Goal: Transaction & Acquisition: Subscribe to service/newsletter

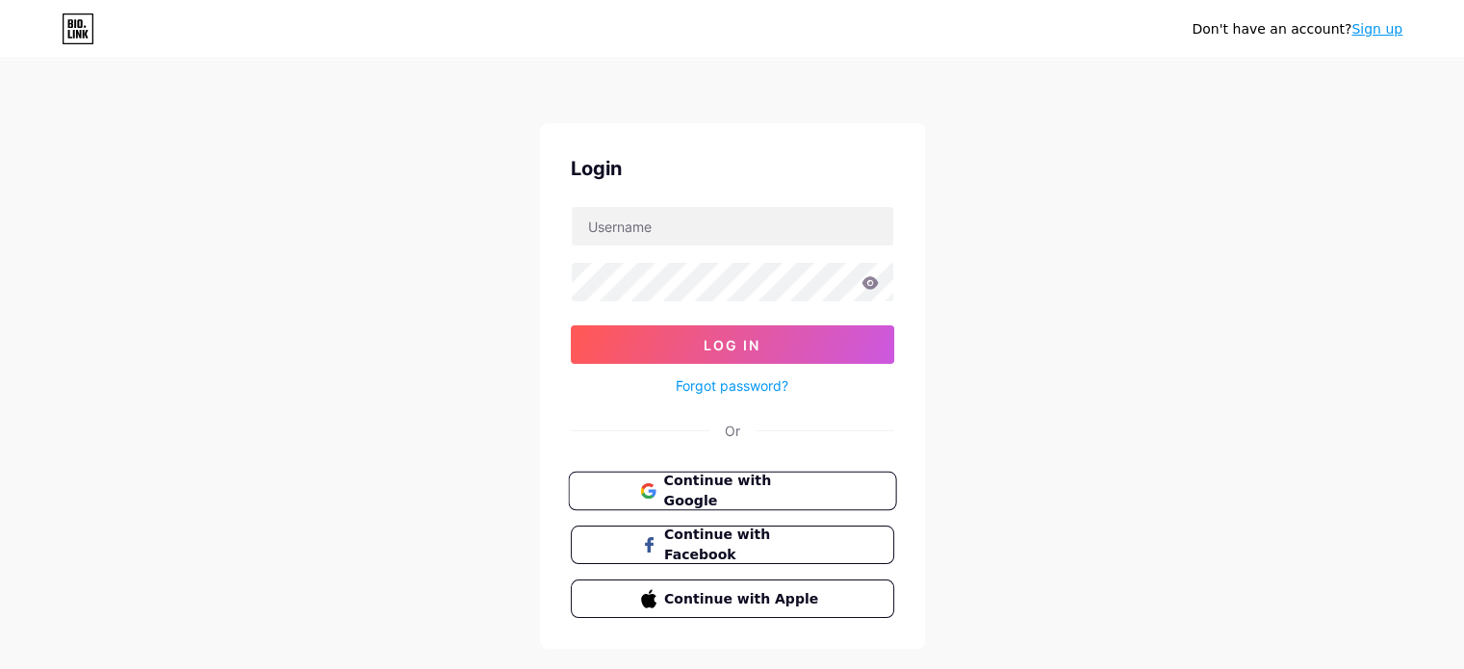
click at [772, 485] on span "Continue with Google" at bounding box center [743, 491] width 161 height 41
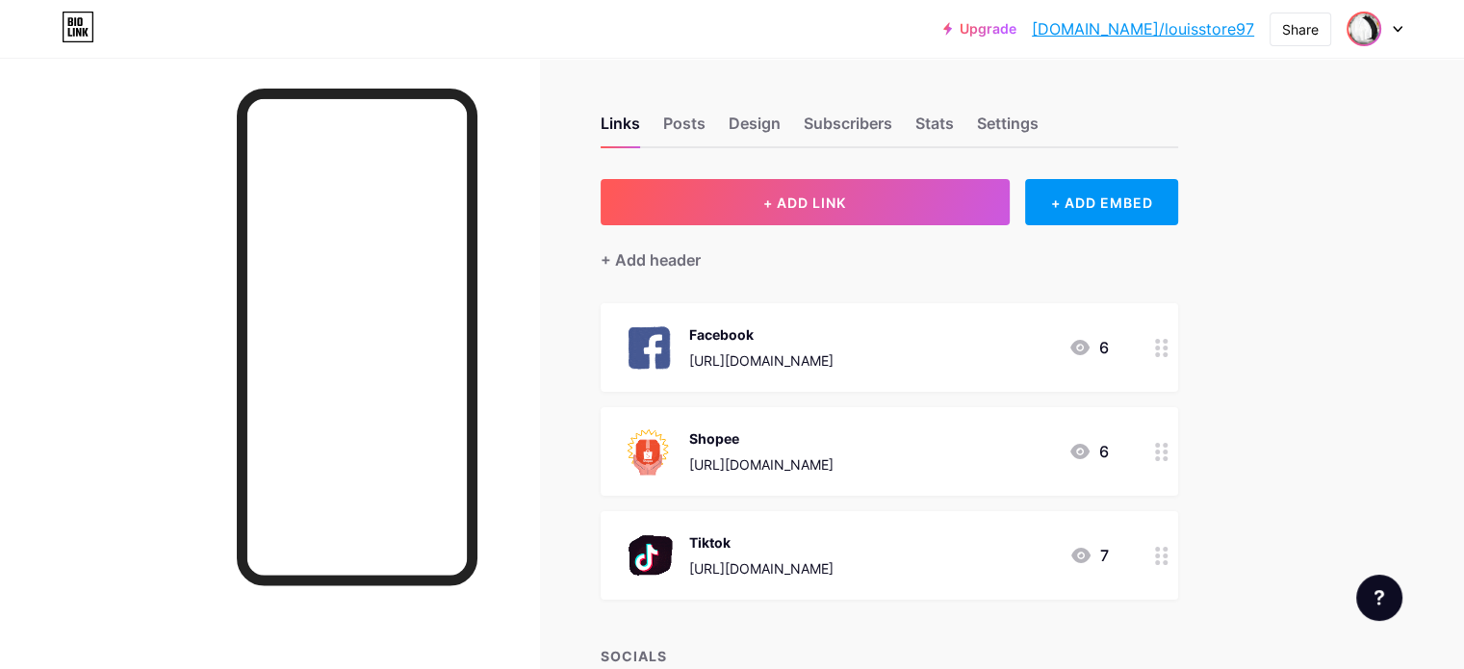
click at [1367, 18] on img at bounding box center [1364, 28] width 31 height 31
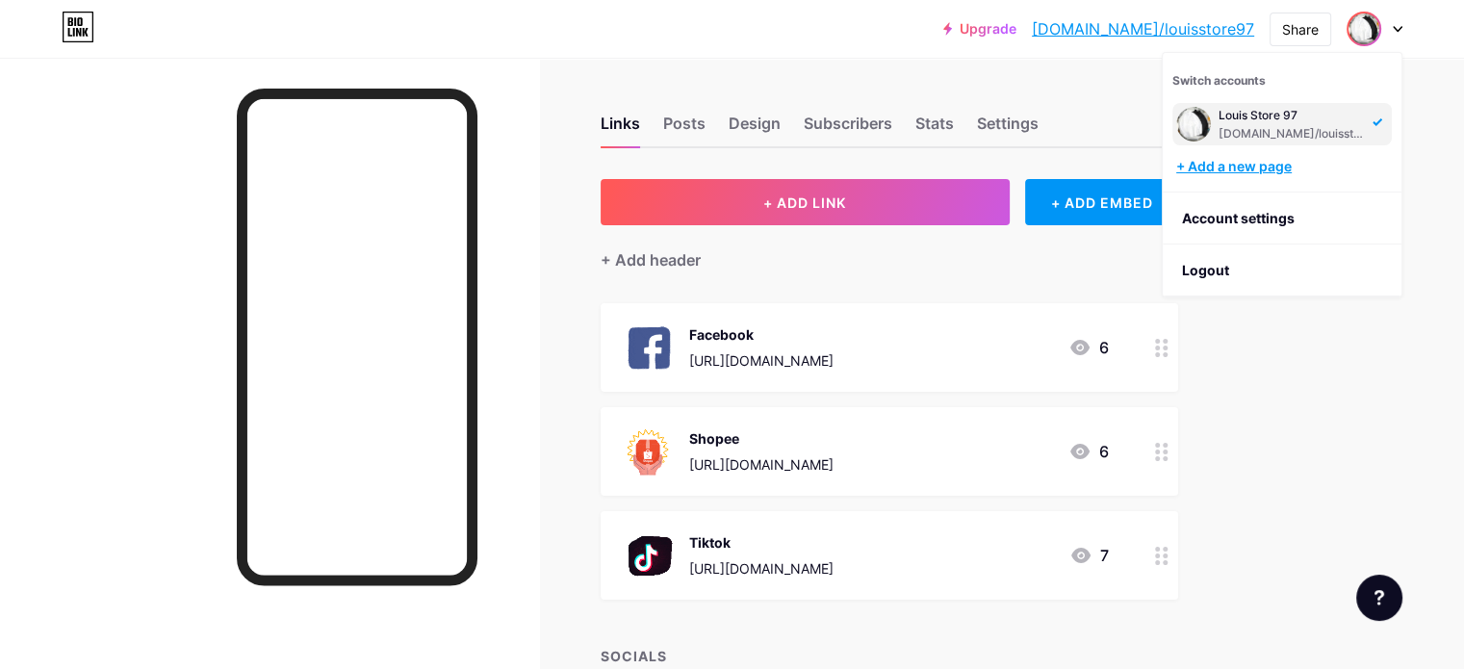
click at [1274, 168] on div "+ Add a new page" at bounding box center [1284, 166] width 216 height 19
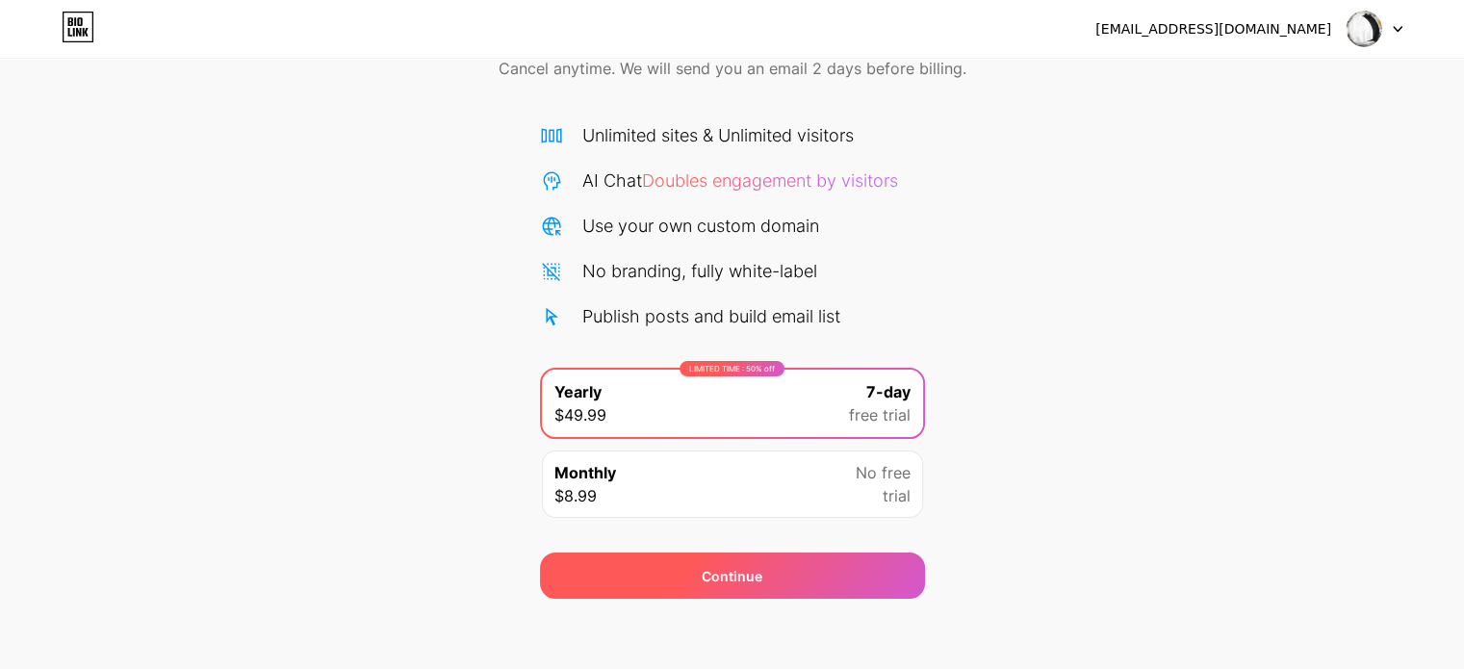
scroll to position [104, 0]
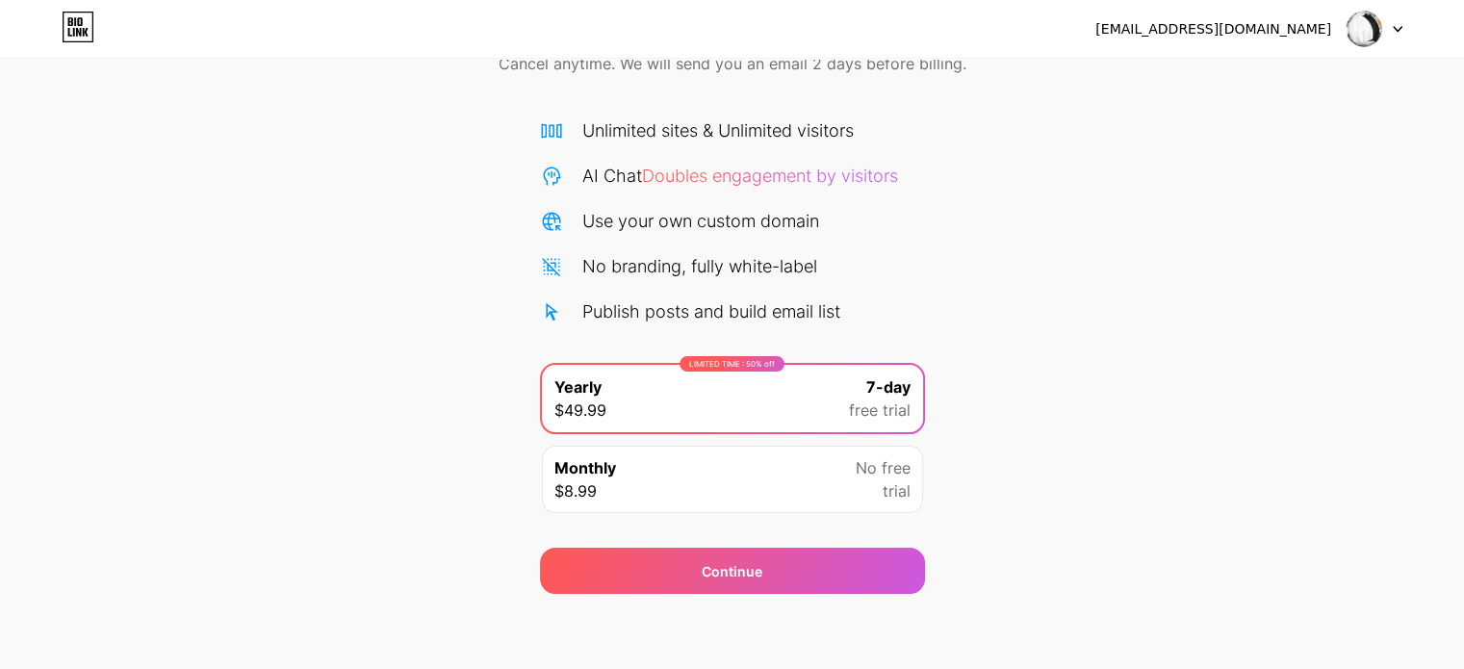
click at [802, 476] on div "Monthly $8.99 No free trial" at bounding box center [732, 479] width 381 height 67
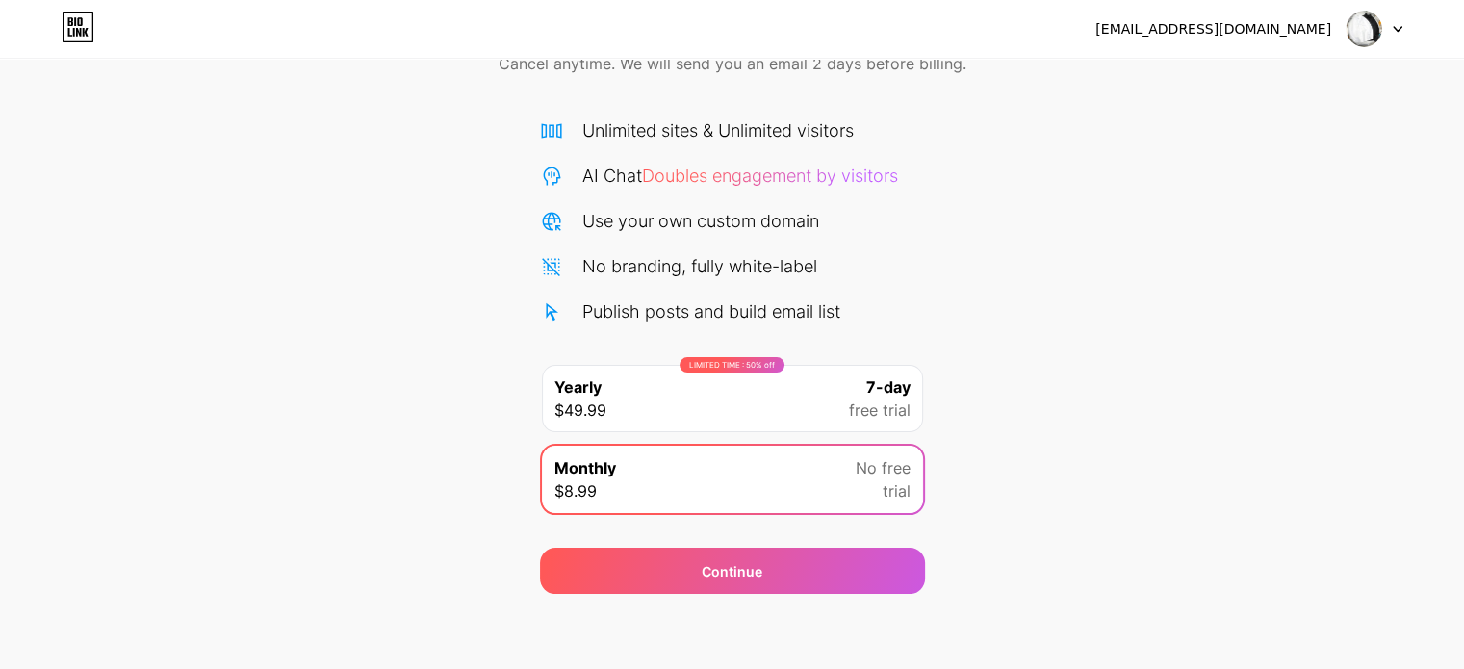
click at [837, 376] on div "LIMITED TIME : 50% off Yearly $49.99 7-day free trial" at bounding box center [732, 398] width 381 height 67
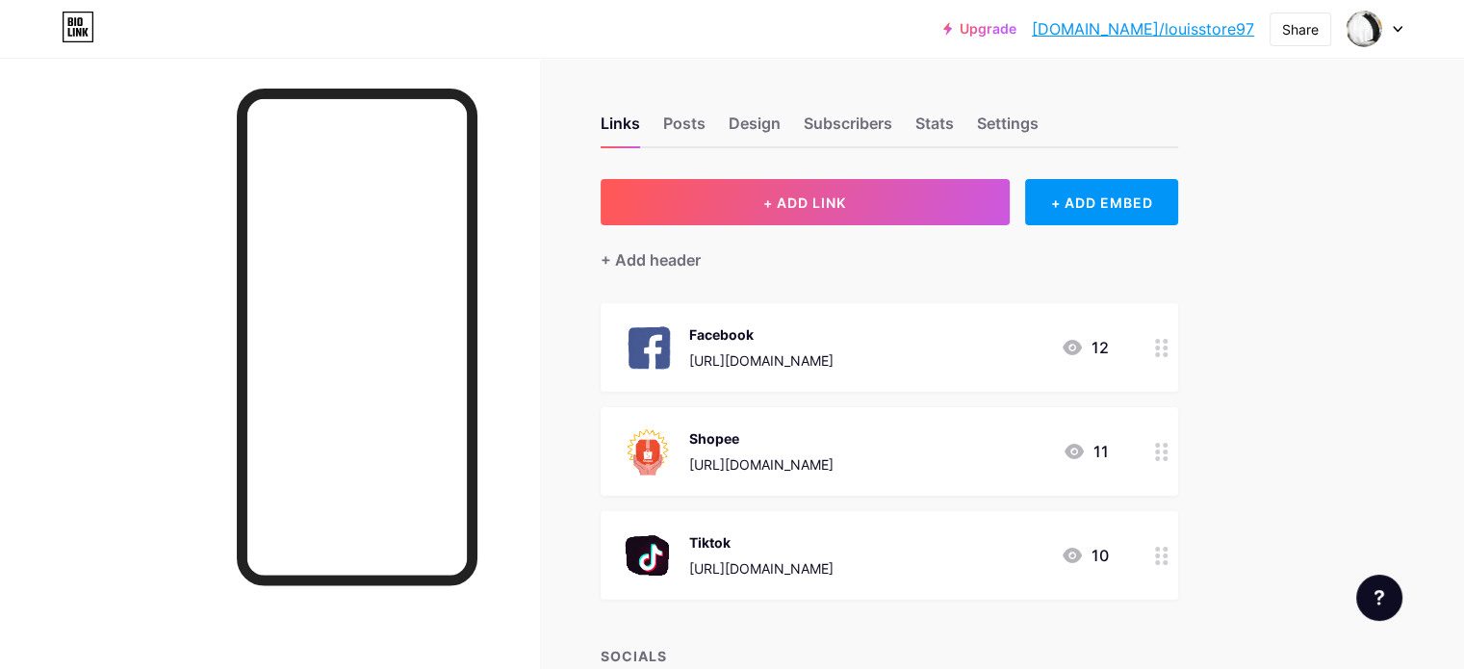
click at [1229, 31] on link "[DOMAIN_NAME]/louisstore97" at bounding box center [1143, 28] width 222 height 23
click at [706, 133] on div "Posts" at bounding box center [684, 129] width 42 height 35
drag, startPoint x: 859, startPoint y: 122, endPoint x: 869, endPoint y: 125, distance: 11.0
click at [781, 120] on div "Design" at bounding box center [755, 129] width 52 height 35
click at [892, 129] on div "Subscribers" at bounding box center [848, 129] width 89 height 35
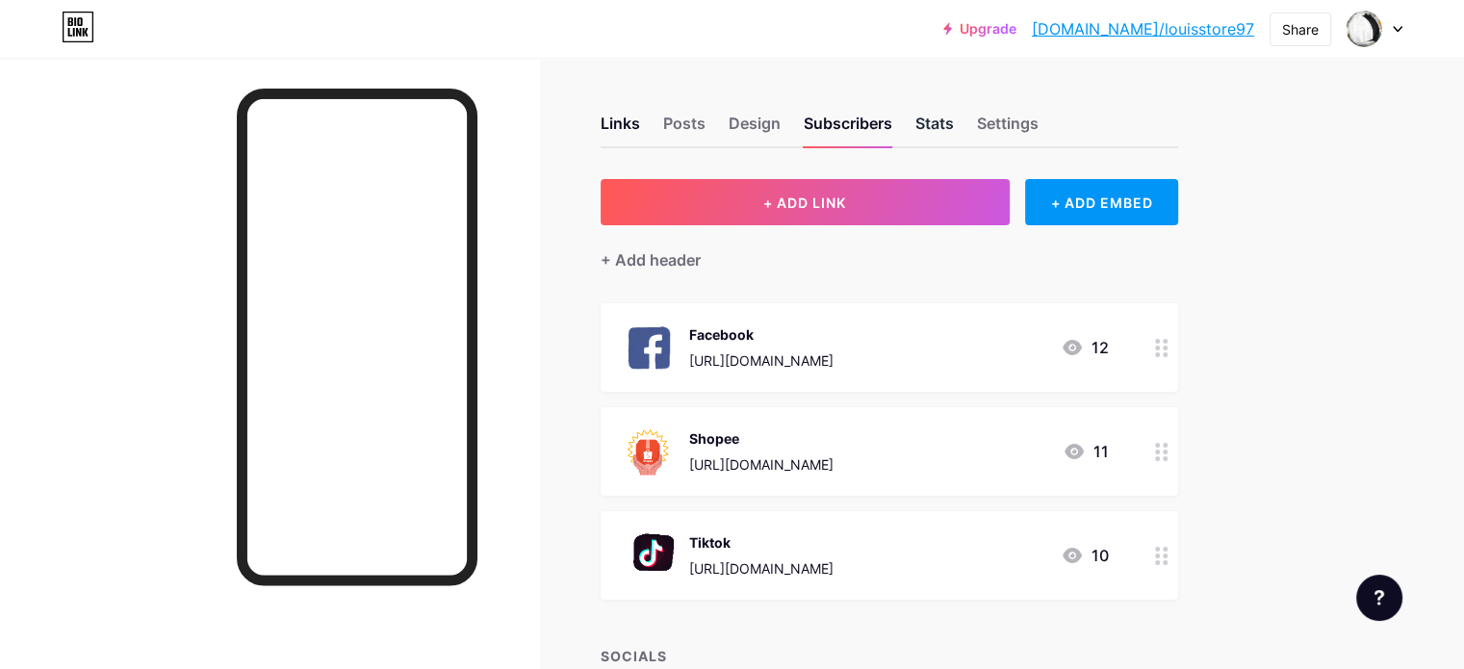
click at [954, 127] on div "Stats" at bounding box center [935, 129] width 39 height 35
click at [1048, 122] on div "Links Posts Design Subscribers Stats Settings" at bounding box center [890, 114] width 578 height 67
click at [1039, 118] on div "Settings" at bounding box center [1008, 129] width 62 height 35
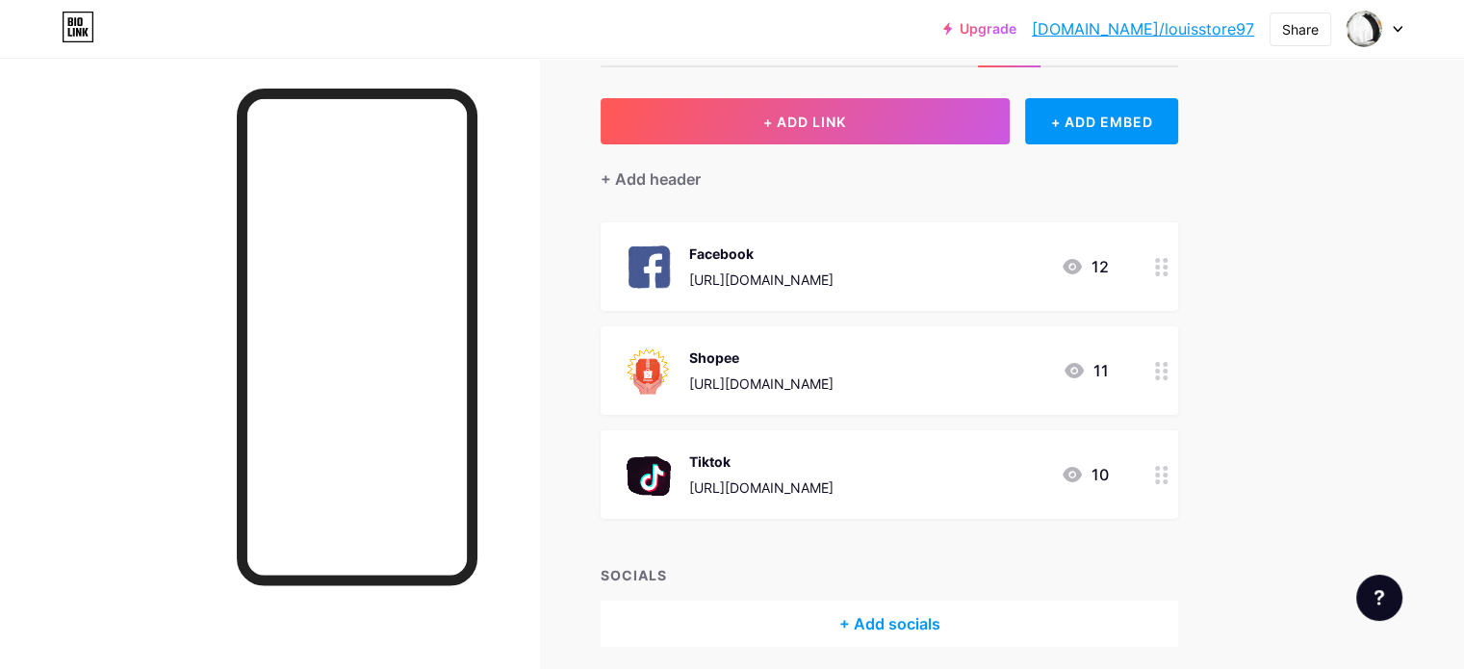
scroll to position [153, 0]
